Goal: Information Seeking & Learning: Compare options

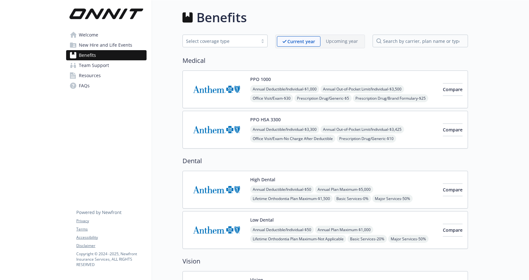
scroll to position [0, 0]
click at [443, 89] on button "Compare" at bounding box center [453, 89] width 20 height 13
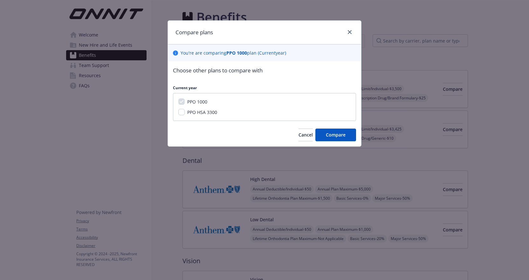
click at [188, 111] on span "PPO HSA 3300" at bounding box center [202, 112] width 30 height 6
click at [185, 111] on input "PPO HSA 3300" at bounding box center [181, 112] width 6 height 6
checkbox input "true"
click at [345, 133] on span "Compare" at bounding box center [336, 135] width 20 height 6
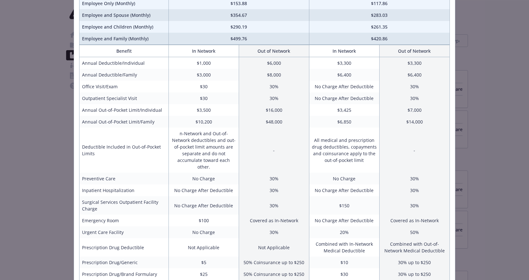
scroll to position [0, 0]
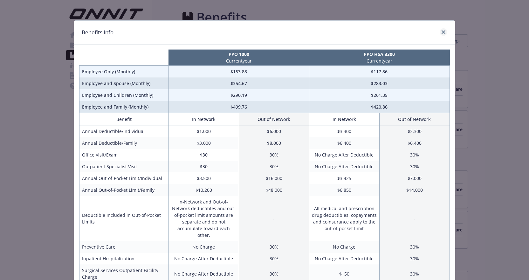
drag, startPoint x: 437, startPoint y: 31, endPoint x: 445, endPoint y: 32, distance: 8.3
click at [438, 31] on div "compare plan details" at bounding box center [442, 32] width 10 height 8
click at [445, 32] on link "close" at bounding box center [444, 32] width 8 height 8
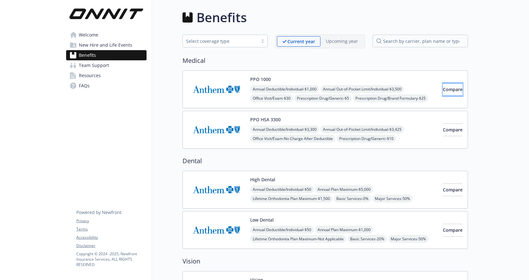
click at [447, 92] on span "Compare" at bounding box center [453, 89] width 20 height 6
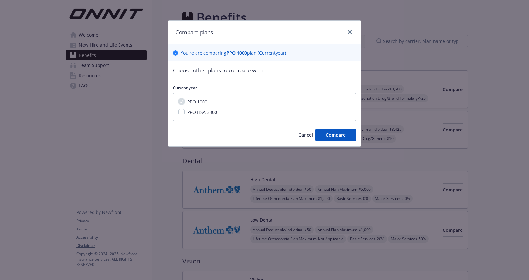
drag, startPoint x: 190, startPoint y: 110, endPoint x: 208, endPoint y: 115, distance: 18.8
click at [190, 110] on span "PPO HSA 3300" at bounding box center [202, 112] width 30 height 6
click at [185, 110] on input "PPO HSA 3300" at bounding box center [181, 112] width 6 height 6
checkbox input "true"
click at [330, 133] on span "Compare" at bounding box center [336, 135] width 20 height 6
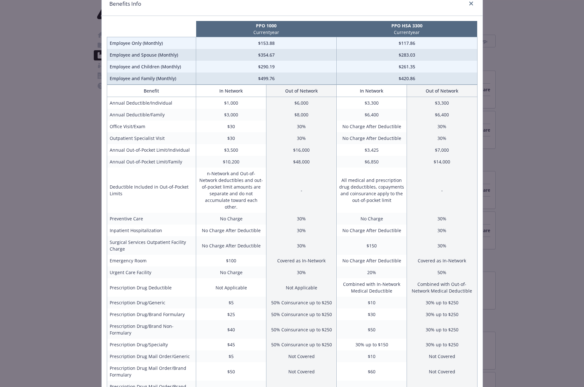
scroll to position [28, 0]
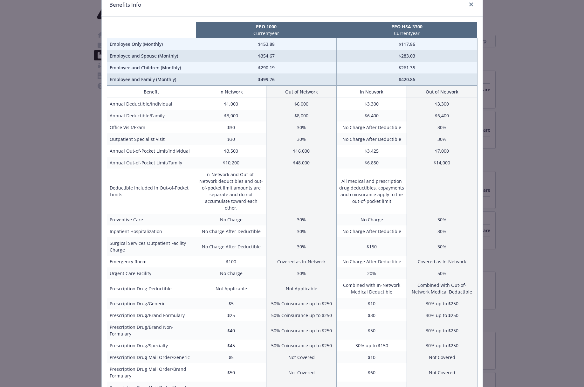
click at [494, 23] on div "Benefits Info PPO 1000 Current year PPO HSA 3300 Current year Employee Only (Mo…" at bounding box center [292, 193] width 584 height 387
click at [474, 4] on link "close" at bounding box center [471, 5] width 8 height 8
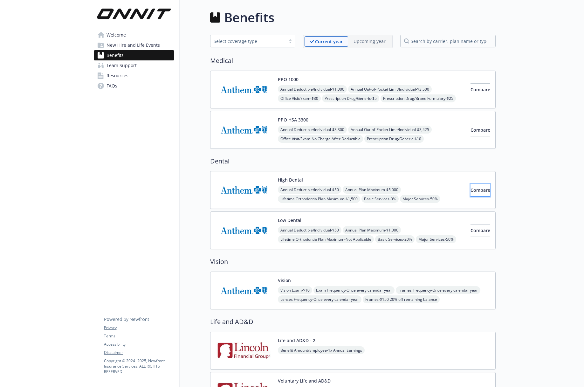
click at [470, 188] on span "Compare" at bounding box center [480, 190] width 20 height 6
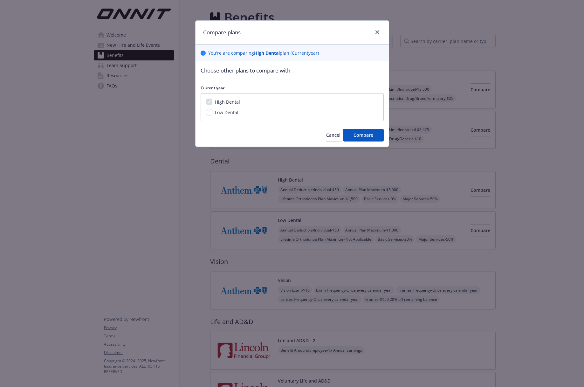
click at [221, 111] on span "Low Dental" at bounding box center [227, 112] width 24 height 6
click at [212, 111] on input "Low Dental" at bounding box center [209, 112] width 6 height 6
checkbox input "true"
click at [372, 136] on span "Compare" at bounding box center [363, 135] width 20 height 6
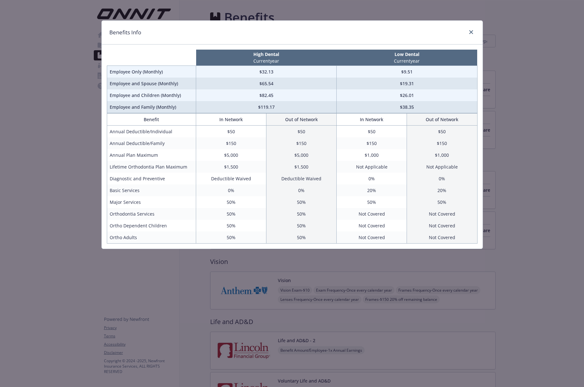
click at [514, 145] on div "Benefits Info High Dental Current year Low Dental Current year Employee Only (M…" at bounding box center [292, 193] width 584 height 387
click at [471, 32] on icon "close" at bounding box center [471, 32] width 4 height 4
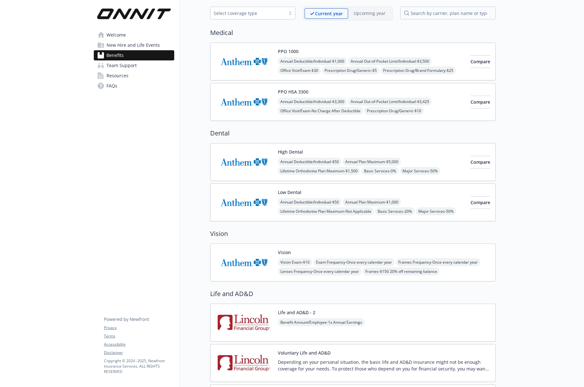
scroll to position [31, 0]
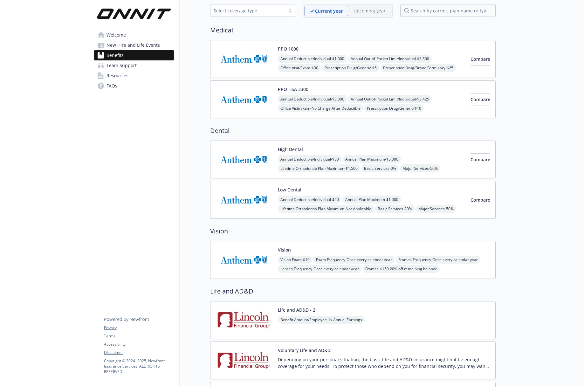
click at [330, 246] on div "Vision Vision Exam - $10 Exam Frequency - Once every calendar year Frames Frequ…" at bounding box center [384, 259] width 212 height 27
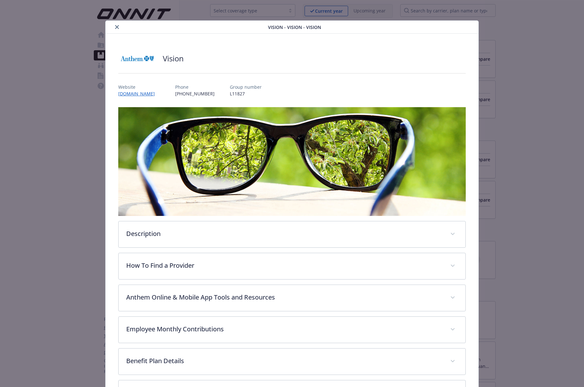
scroll to position [87, 0]
